Goal: Task Accomplishment & Management: Manage account settings

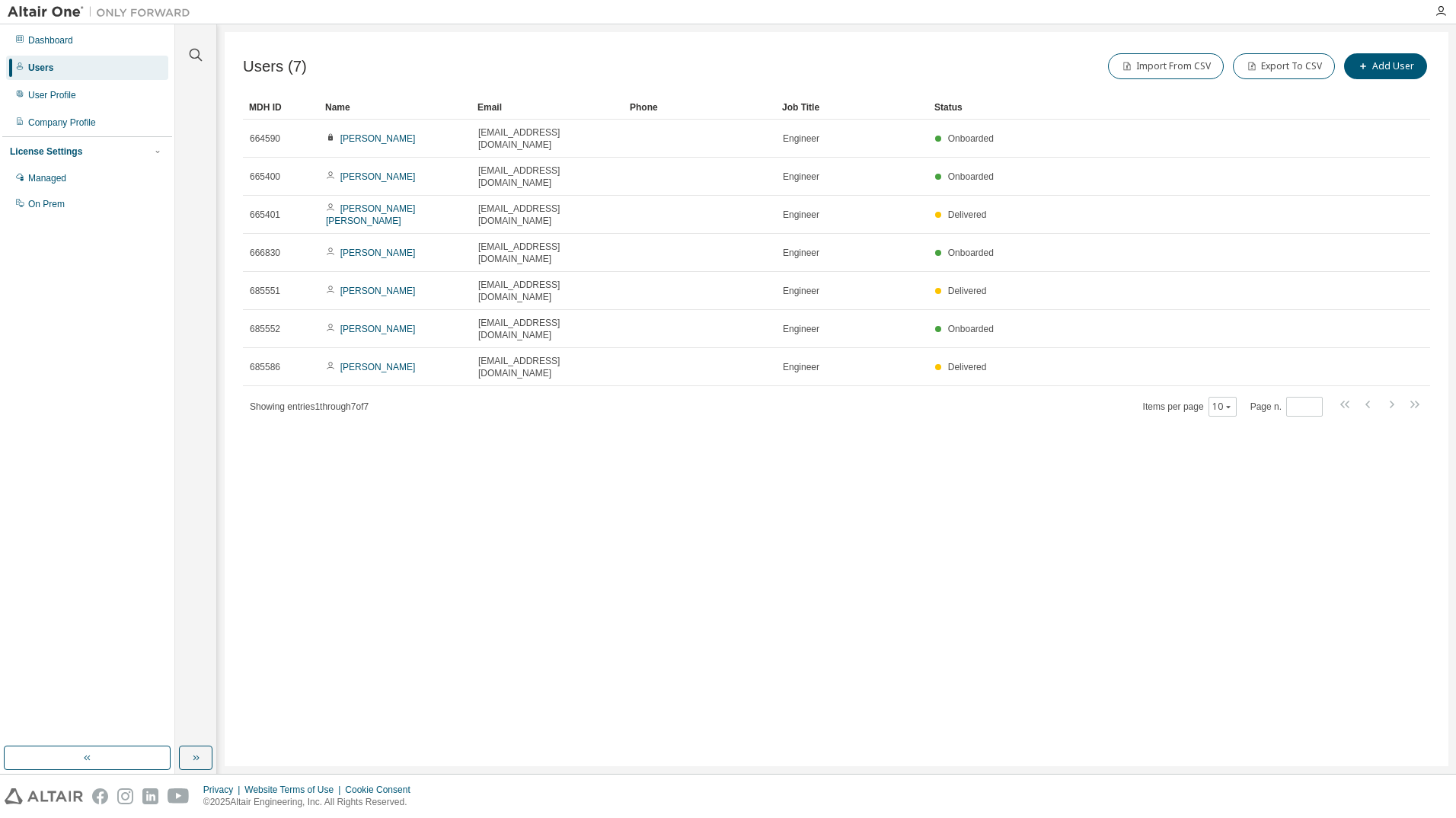
click at [674, 610] on div "Users (7) Import From CSV Export To CSV Add User Clear Load Save Save As Field …" at bounding box center [836, 399] width 1224 height 734
click at [530, 352] on div "Users (7) Import From CSV Export To CSV Add User Clear Load Save Save As Field …" at bounding box center [836, 399] width 1224 height 734
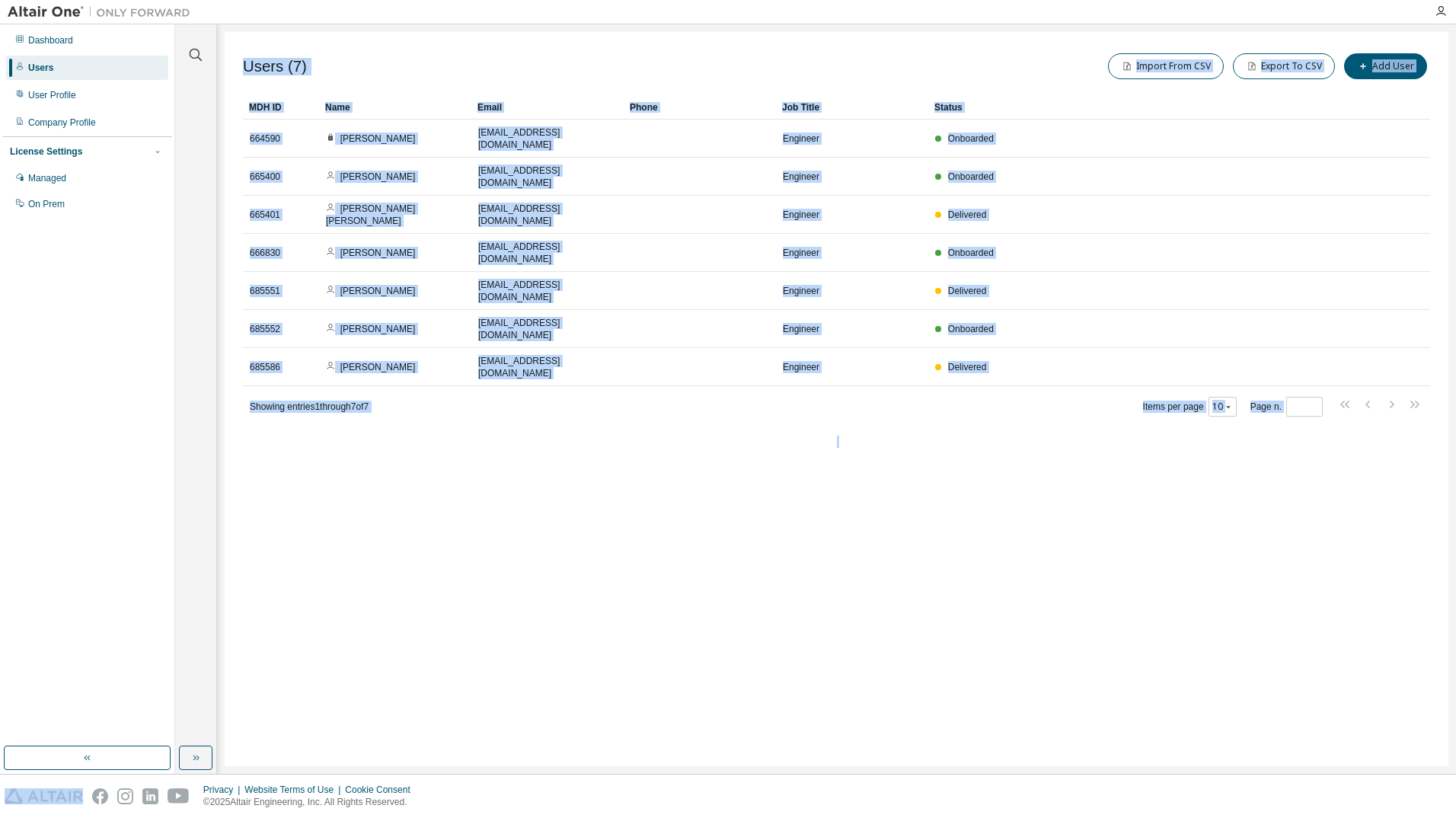
click at [530, 352] on div "Users (7) Import From CSV Export To CSV Add User Clear Load Save Save As Field …" at bounding box center [836, 399] width 1224 height 734
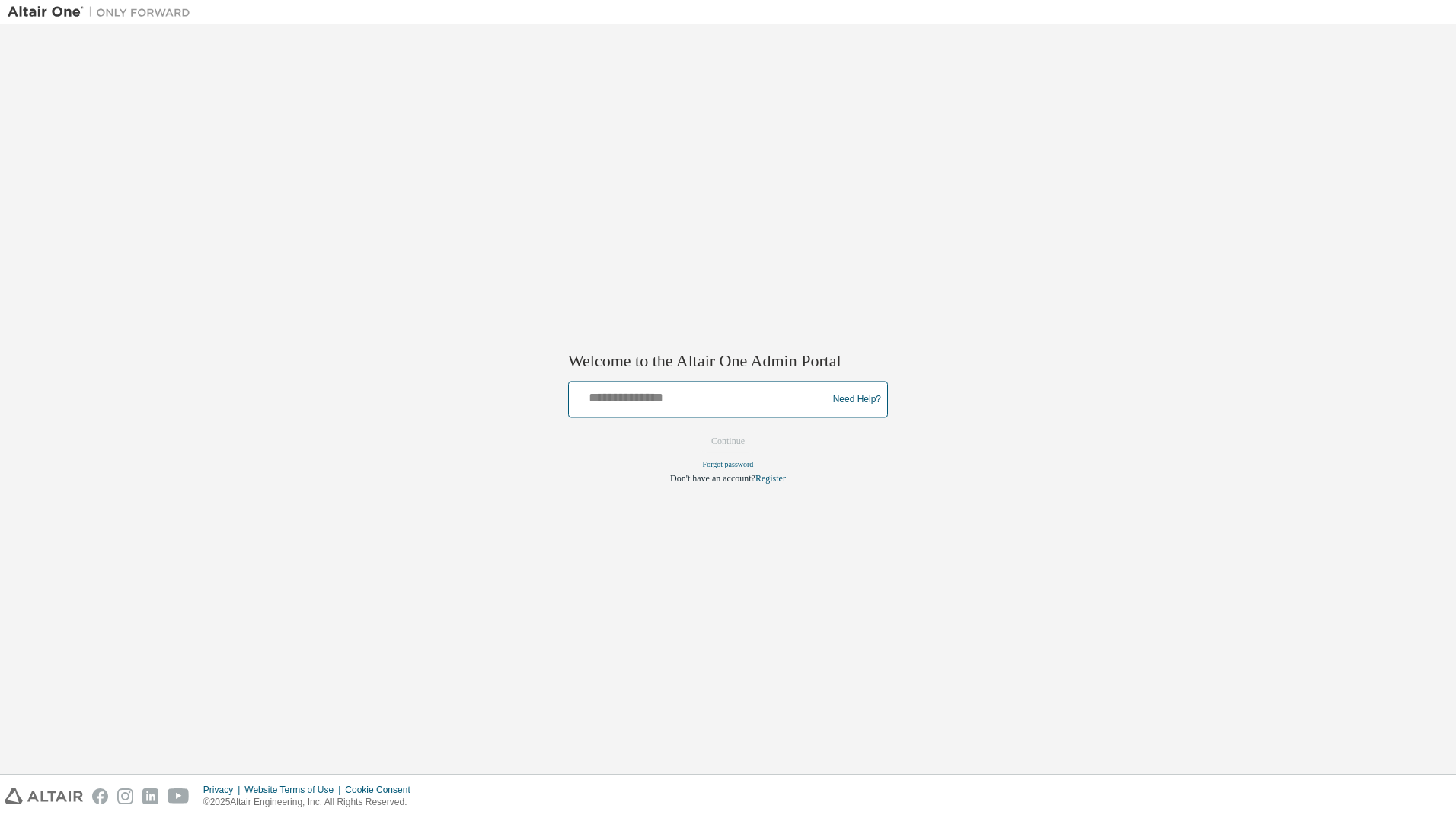
click at [681, 396] on input "text" at bounding box center [700, 396] width 251 height 22
type input "**********"
click at [730, 434] on button "Continue" at bounding box center [727, 441] width 65 height 22
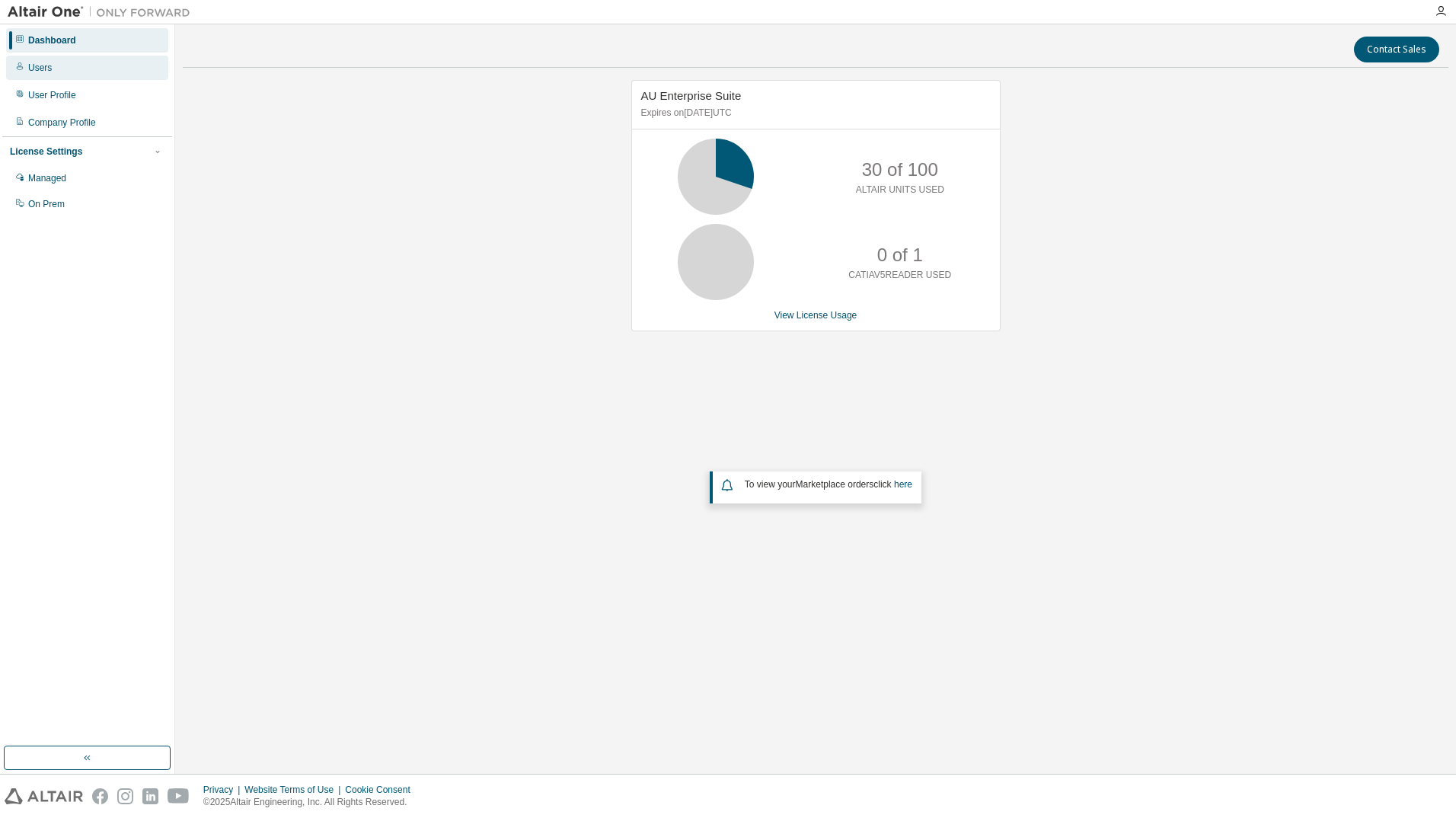
click at [33, 73] on div "Users" at bounding box center [40, 67] width 23 height 12
